Goal: Task Accomplishment & Management: Use online tool/utility

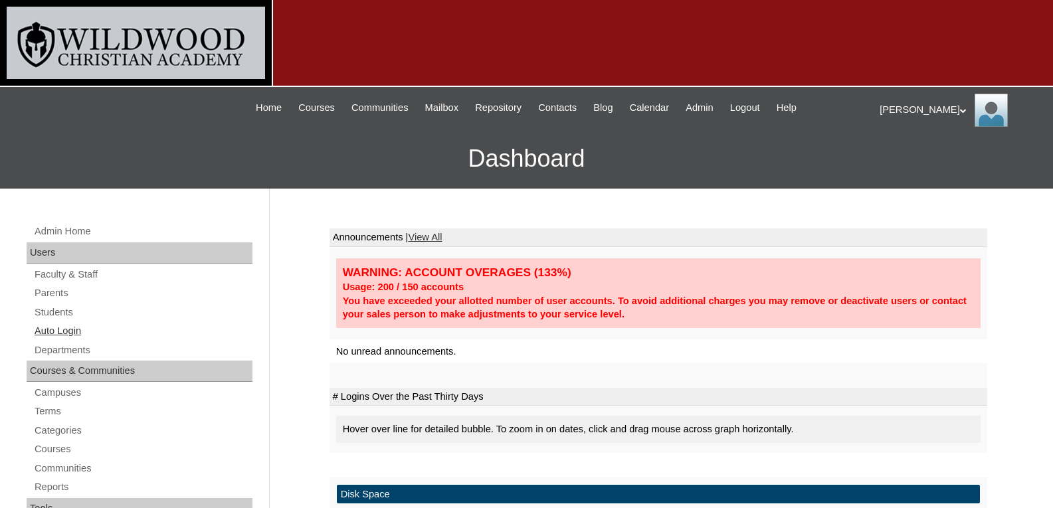
click at [52, 331] on link "Auto Login" at bounding box center [142, 331] width 219 height 17
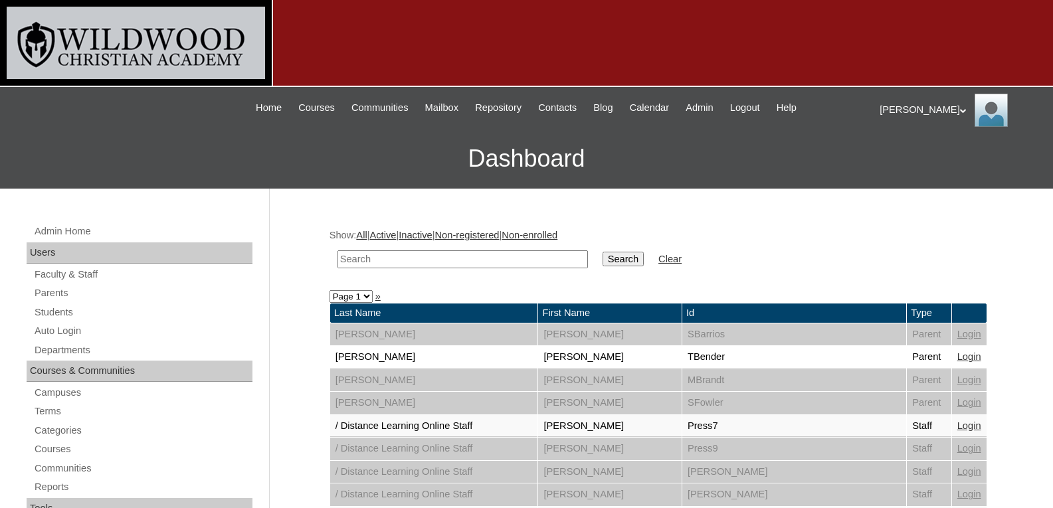
click at [379, 258] on input "text" at bounding box center [462, 259] width 250 height 18
type input "jennifer"
click at [603, 252] on input "Search" at bounding box center [623, 259] width 41 height 15
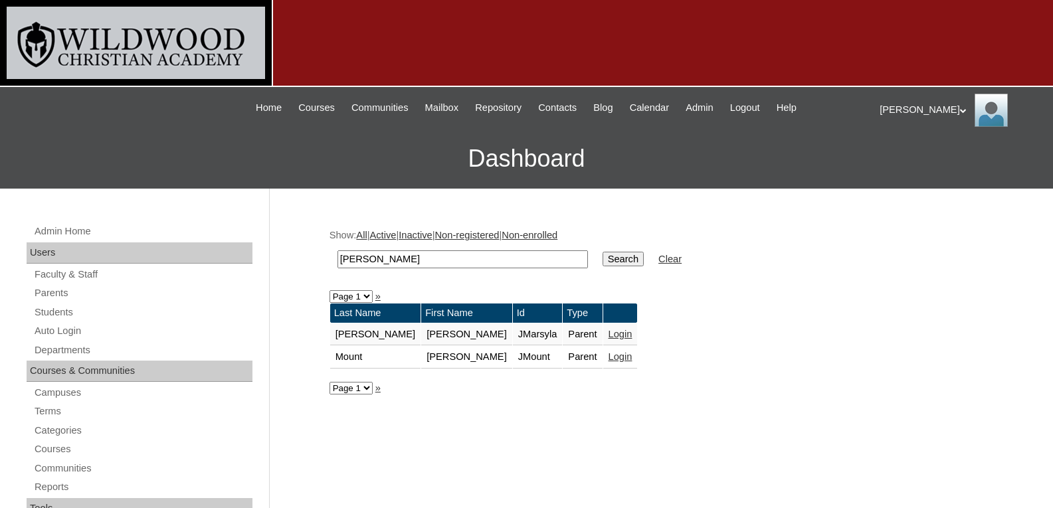
click at [609, 352] on link "Login" at bounding box center [621, 356] width 24 height 11
